Goal: Information Seeking & Learning: Check status

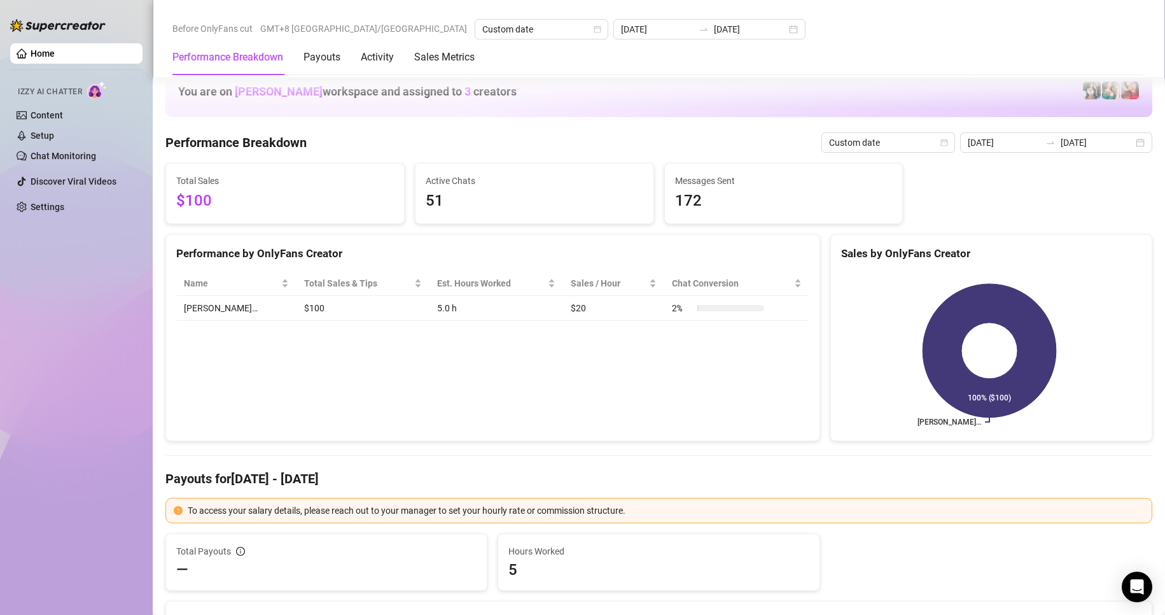
scroll to position [1591, 0]
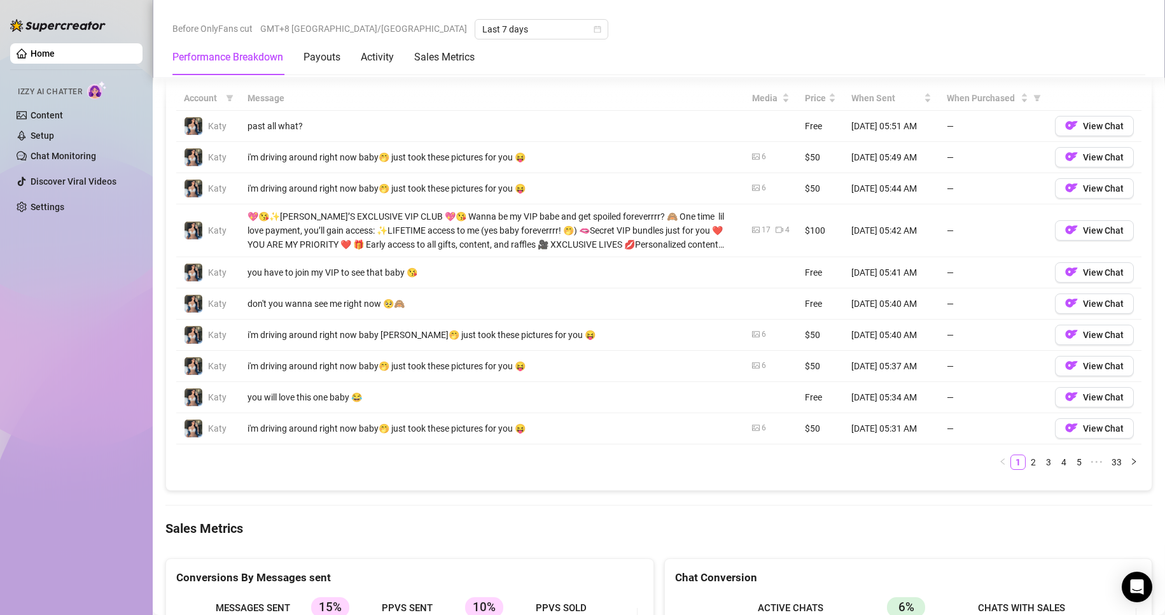
scroll to position [1209, 0]
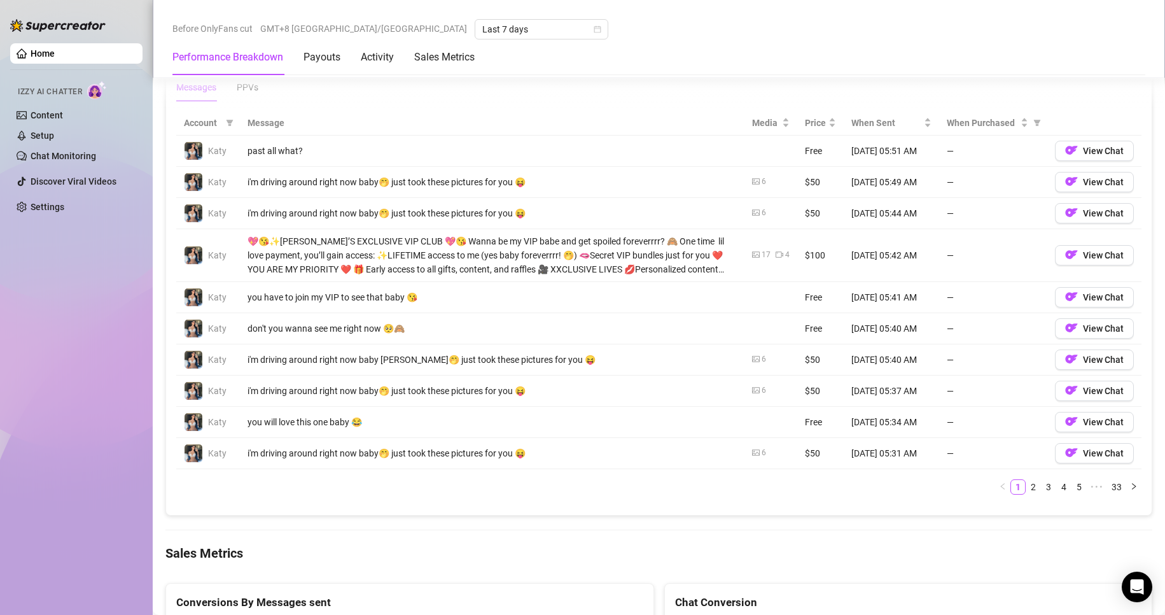
click at [355, 318] on td "don't you wanna see me right now 🥺🙈" at bounding box center [492, 328] width 505 height 31
click at [1012, 487] on link "1" at bounding box center [1018, 487] width 14 height 14
click at [1026, 487] on link "2" at bounding box center [1033, 487] width 14 height 14
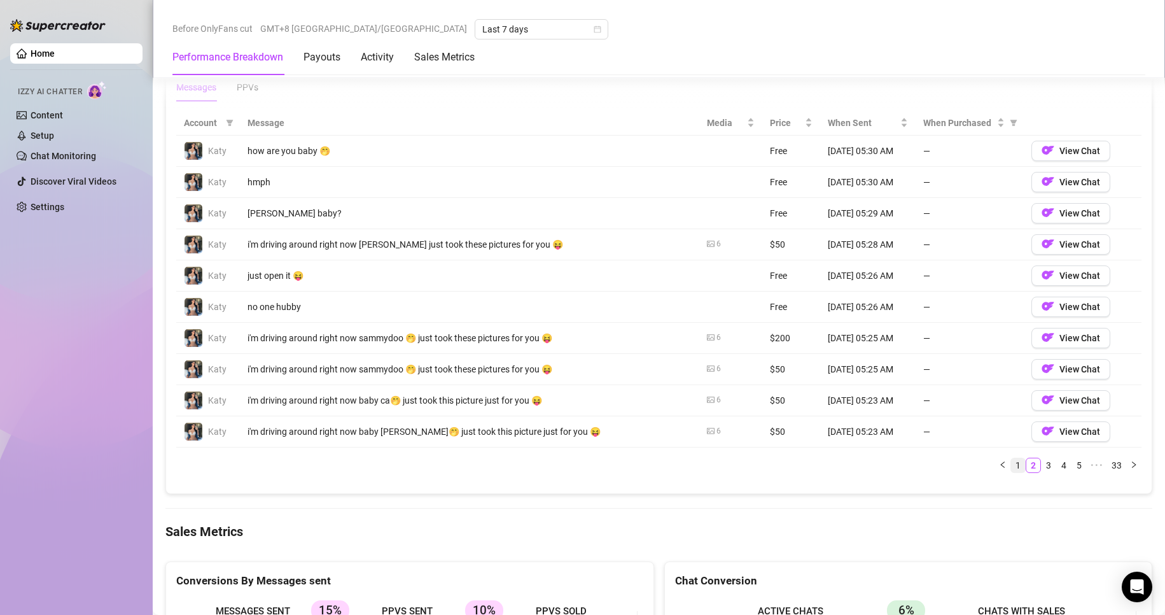
click at [1011, 466] on link "1" at bounding box center [1018, 465] width 14 height 14
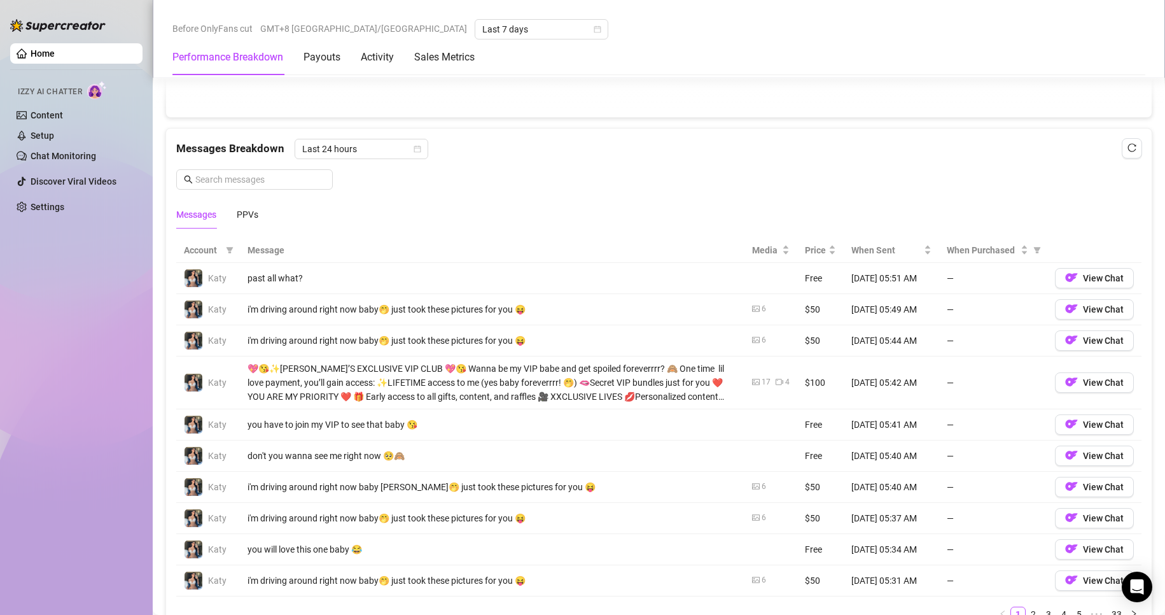
scroll to position [1145, 0]
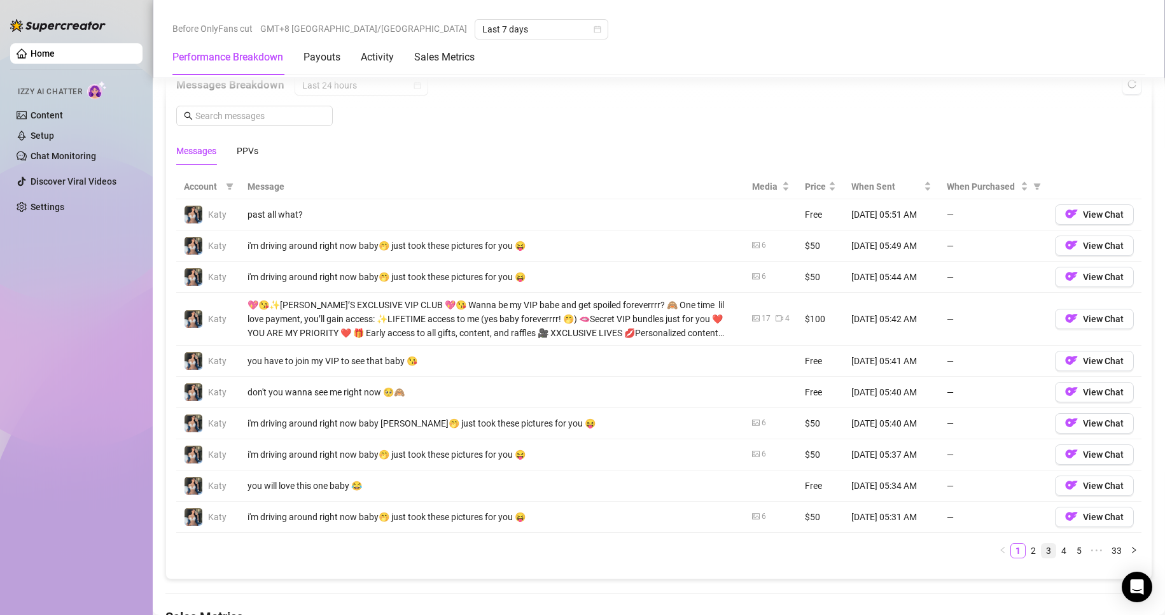
click at [1042, 551] on link "3" at bounding box center [1049, 550] width 14 height 14
